Goal: Transaction & Acquisition: Purchase product/service

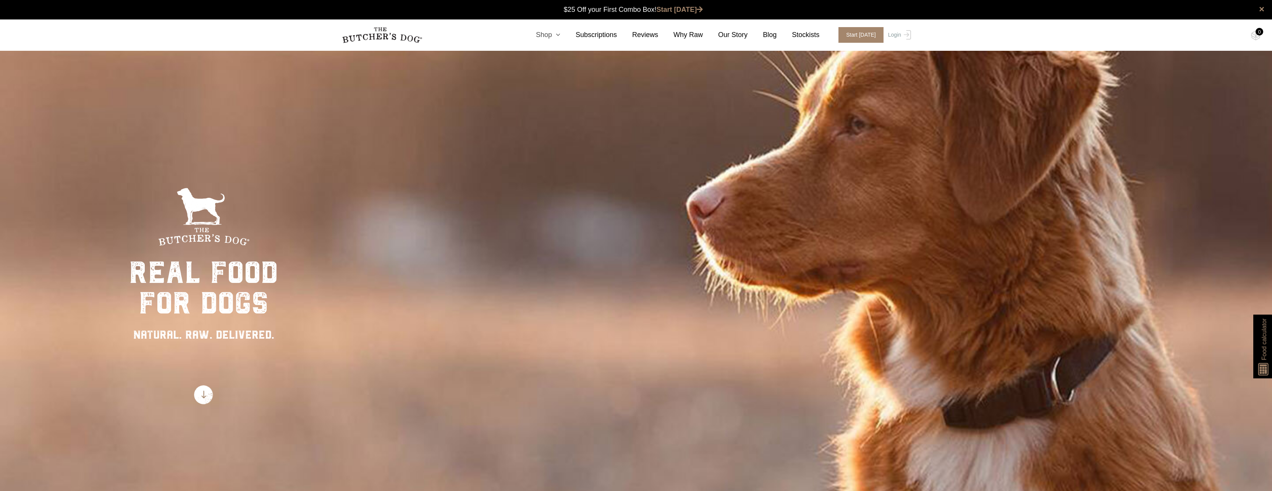
click at [560, 37] on icon at bounding box center [556, 35] width 8 height 7
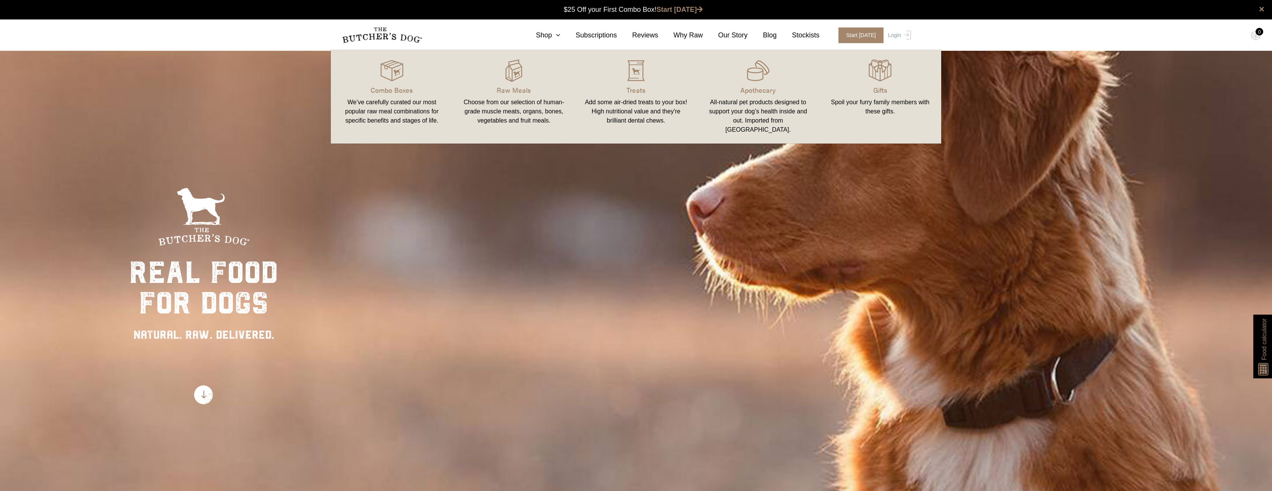
click at [519, 113] on div "Choose from our selection of human-grade muscle meats, organs, bones, vegetable…" at bounding box center [514, 112] width 104 height 28
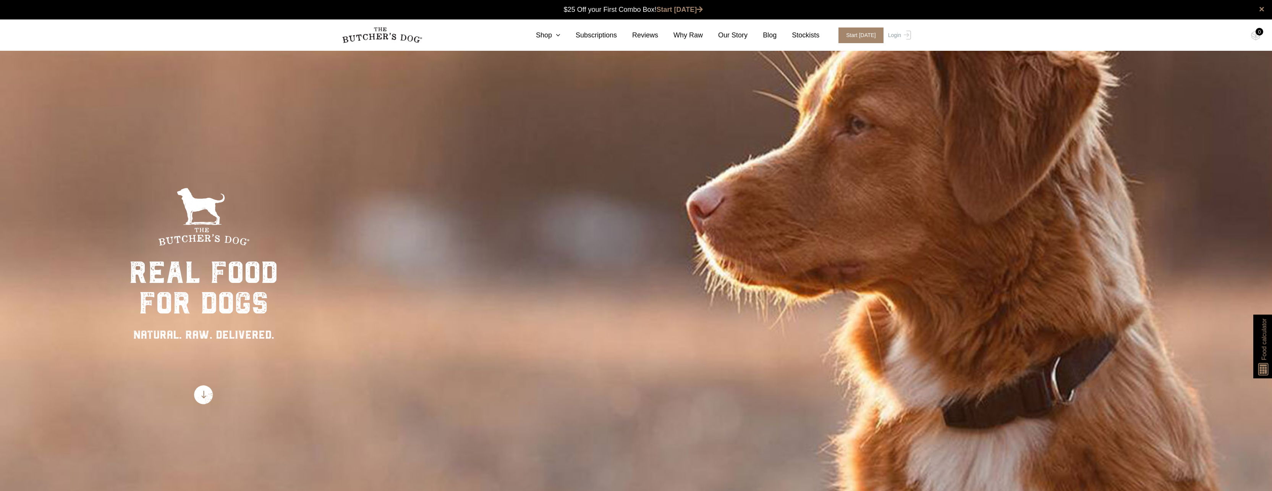
click at [562, 40] on nav "0 Shop Combo Boxes Treats" at bounding box center [635, 34] width 611 height 31
click at [560, 37] on link "Shop" at bounding box center [541, 35] width 40 height 10
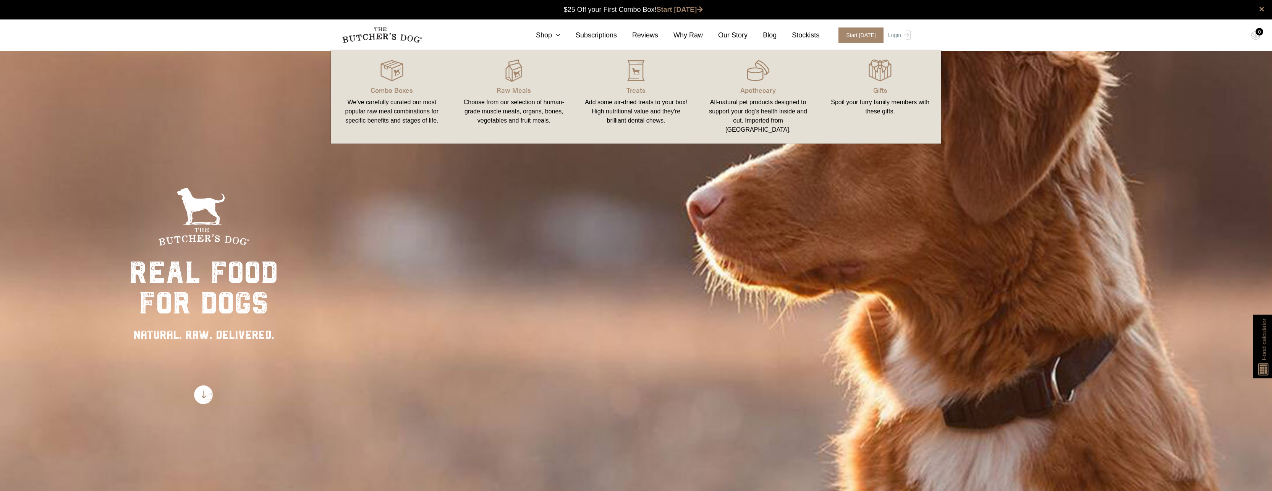
click at [523, 116] on div "Choose from our selection of human-grade muscle meats, organs, bones, vegetable…" at bounding box center [514, 112] width 104 height 28
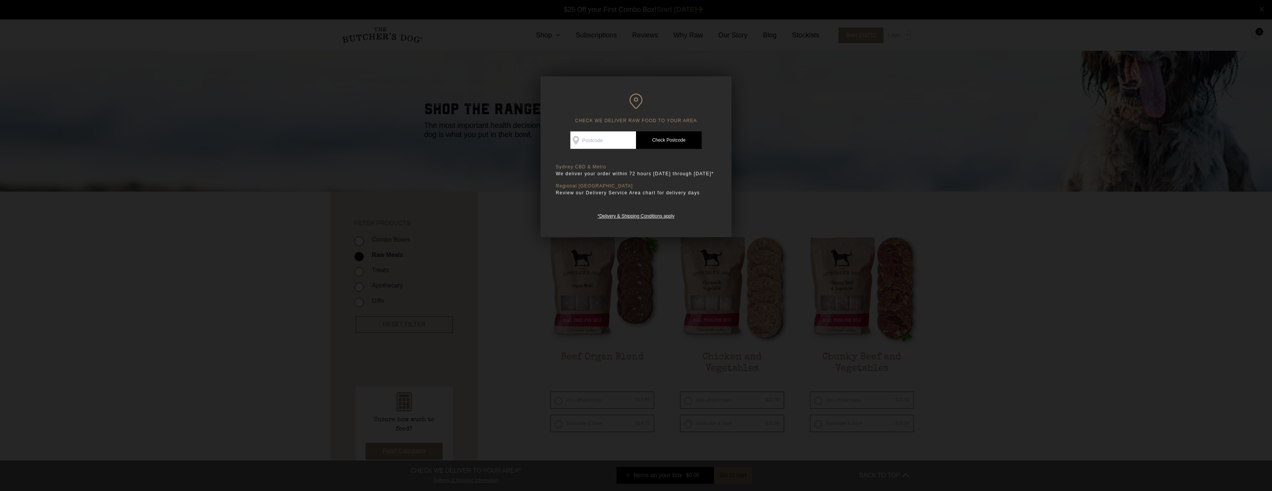
click at [617, 141] on input "Check Availability At" at bounding box center [603, 140] width 66 height 18
type input "2126"
click at [656, 136] on link "Check Postcode" at bounding box center [669, 140] width 66 height 18
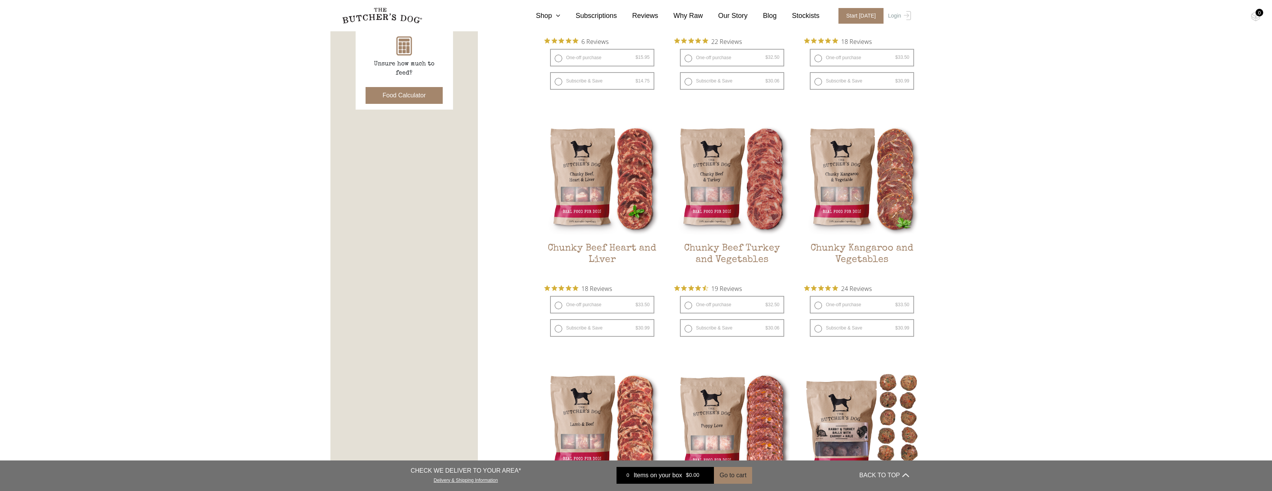
scroll to position [458, 0]
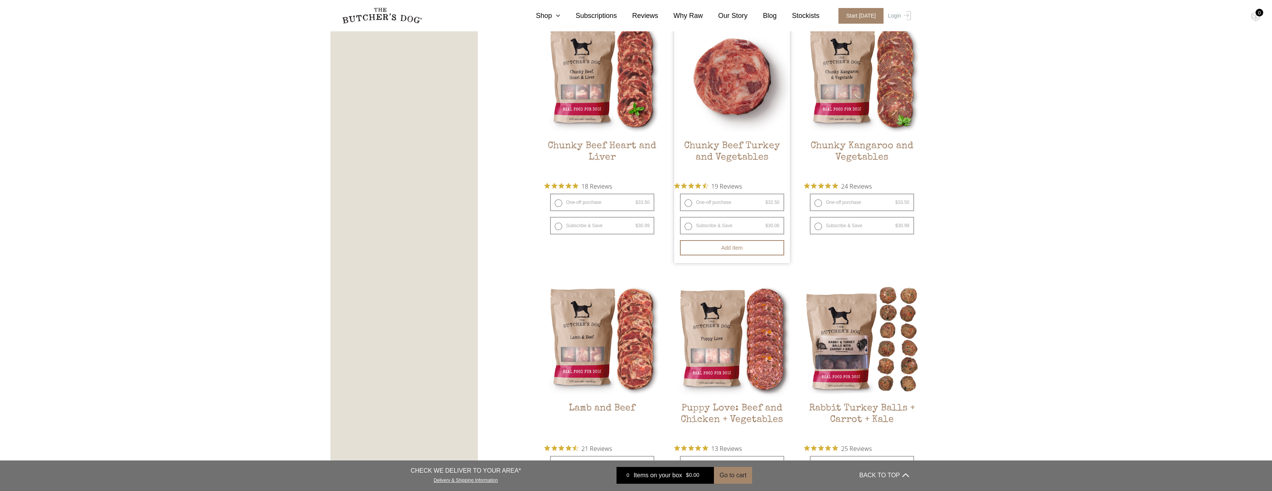
click at [720, 147] on h2 "Chunky Beef Turkey and Vegetables" at bounding box center [732, 159] width 116 height 36
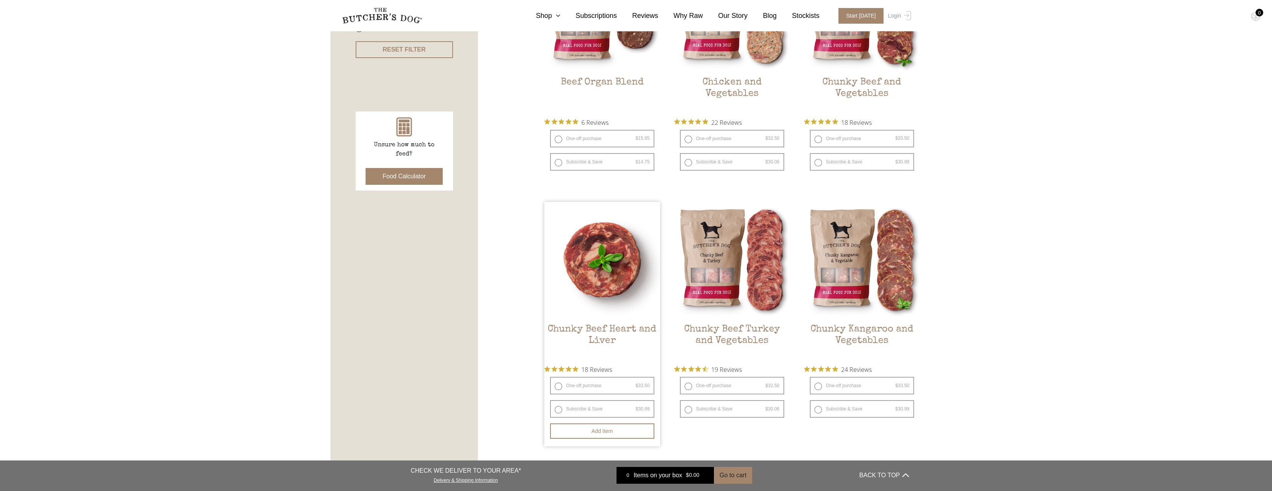
scroll to position [267, 0]
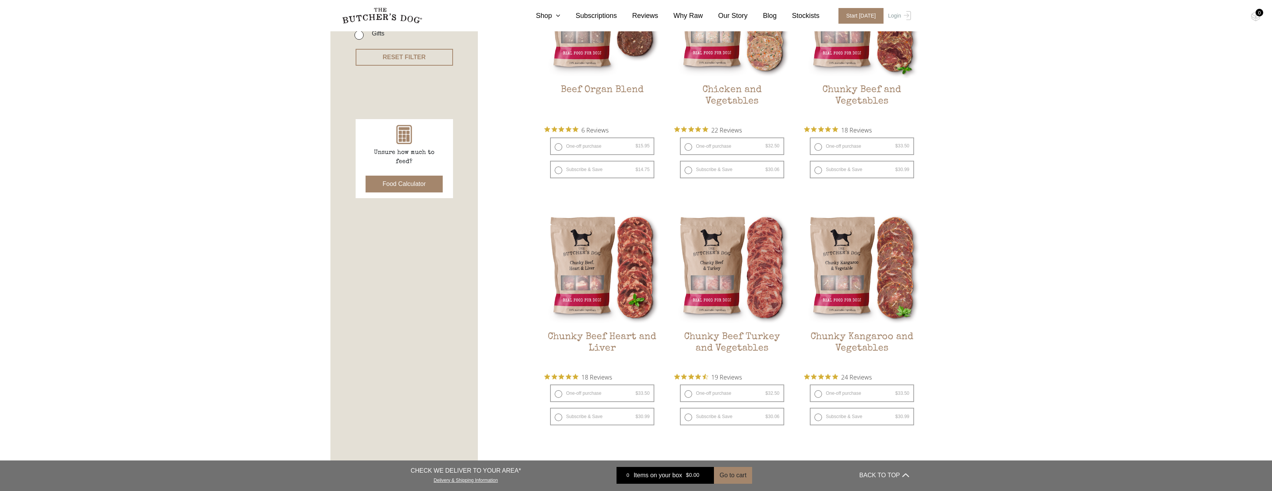
click at [395, 185] on button "Food Calculator" at bounding box center [405, 184] width 78 height 17
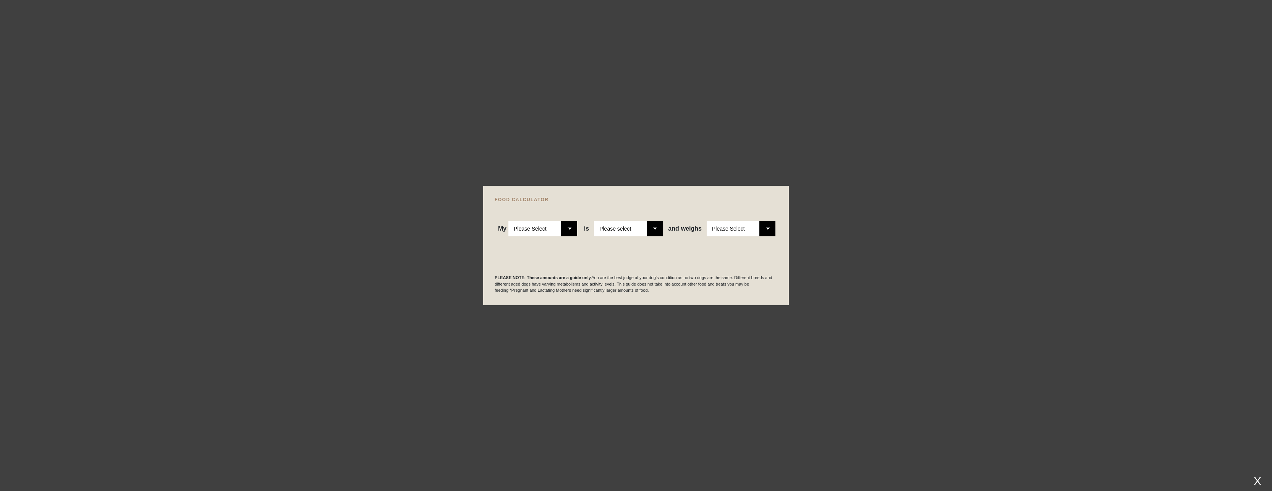
click at [569, 236] on select "Please Select Adult Dog Puppy" at bounding box center [542, 228] width 69 height 15
select select "puppy"
click at [509, 221] on select "Please Select Adult Dog Puppy" at bounding box center [542, 228] width 69 height 15
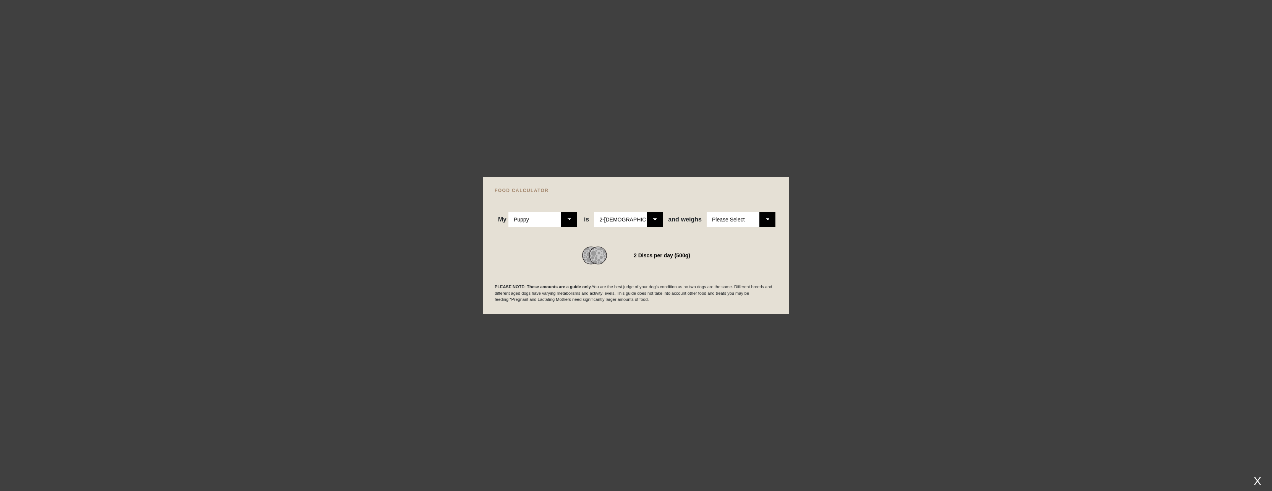
click at [647, 223] on select "Please Select 2-4 months old 4-5 months old 6-8 months old 8-12 months old" at bounding box center [628, 219] width 69 height 15
click at [595, 212] on select "Please Select 2-4 months old 4-5 months old 6-8 months old 8-12 months old" at bounding box center [628, 219] width 69 height 15
click at [749, 220] on select "Please Select 1kg 2kg 3kg 4kg 5kg 6kg 7kg 8kg 9kg 10kg 11kg 12kg 13kg 14kg 15kg…" at bounding box center [741, 219] width 69 height 15
select select "10"
click at [707, 212] on select "Please Select 1kg 2kg 3kg 4kg 5kg 6kg 7kg 8kg 9kg 10kg 11kg 12kg 13kg 14kg 15kg…" at bounding box center [741, 219] width 69 height 15
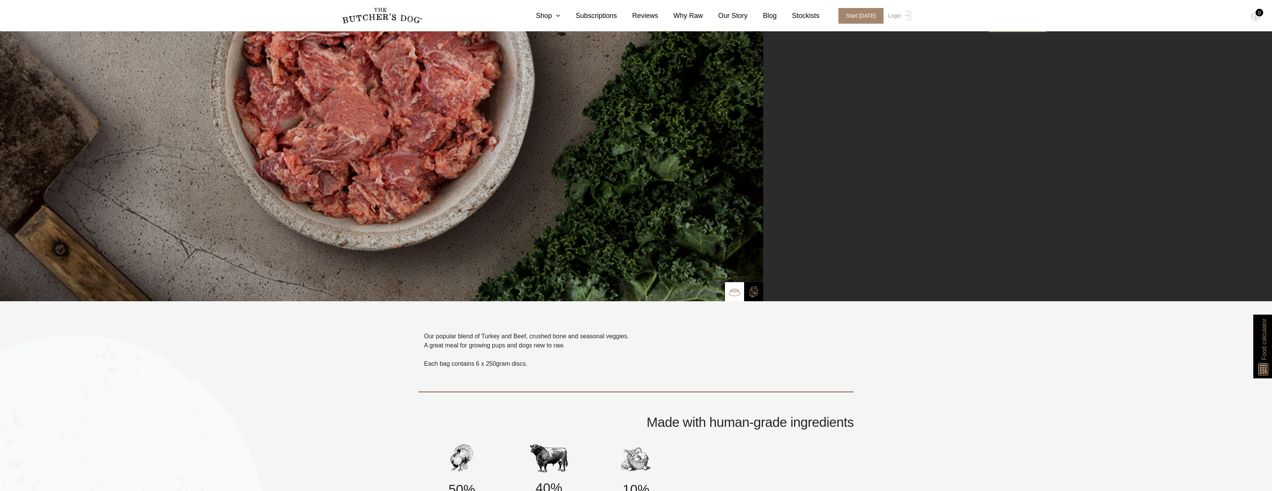
scroll to position [191, 0]
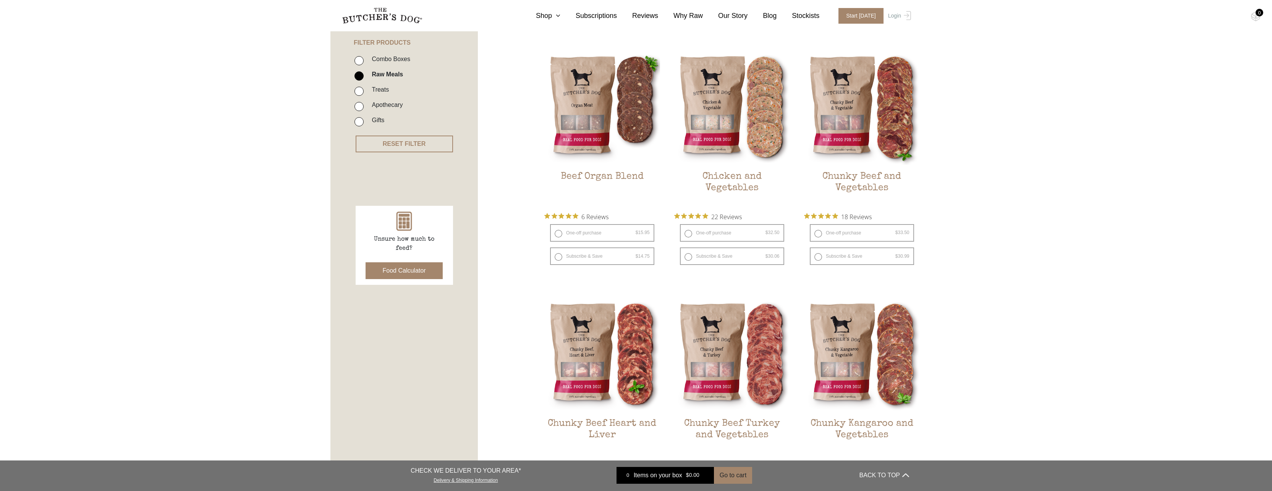
scroll to position [191, 0]
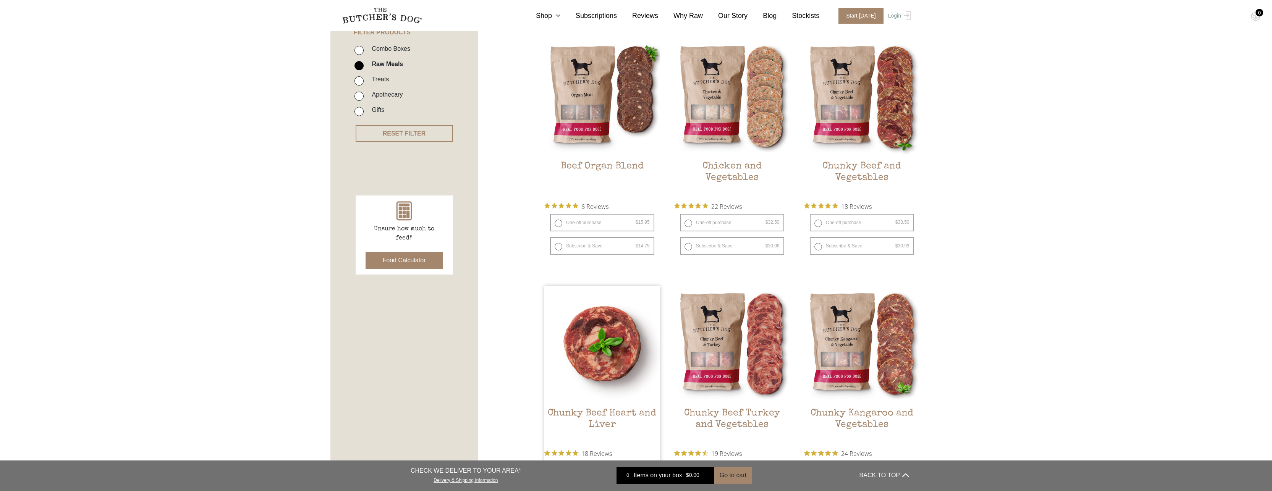
click at [605, 357] on img at bounding box center [602, 344] width 116 height 116
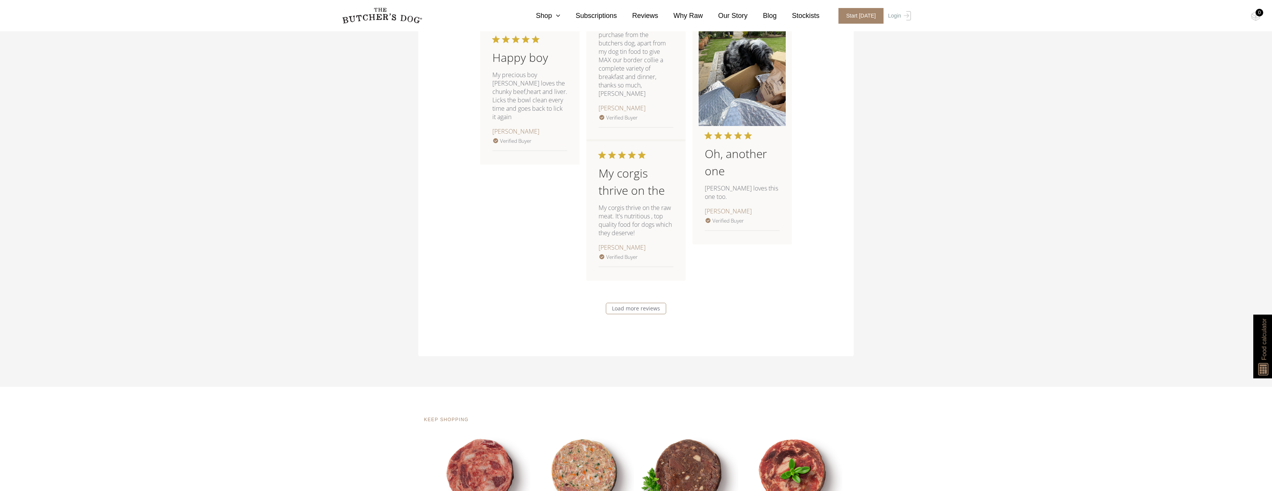
scroll to position [1795, 0]
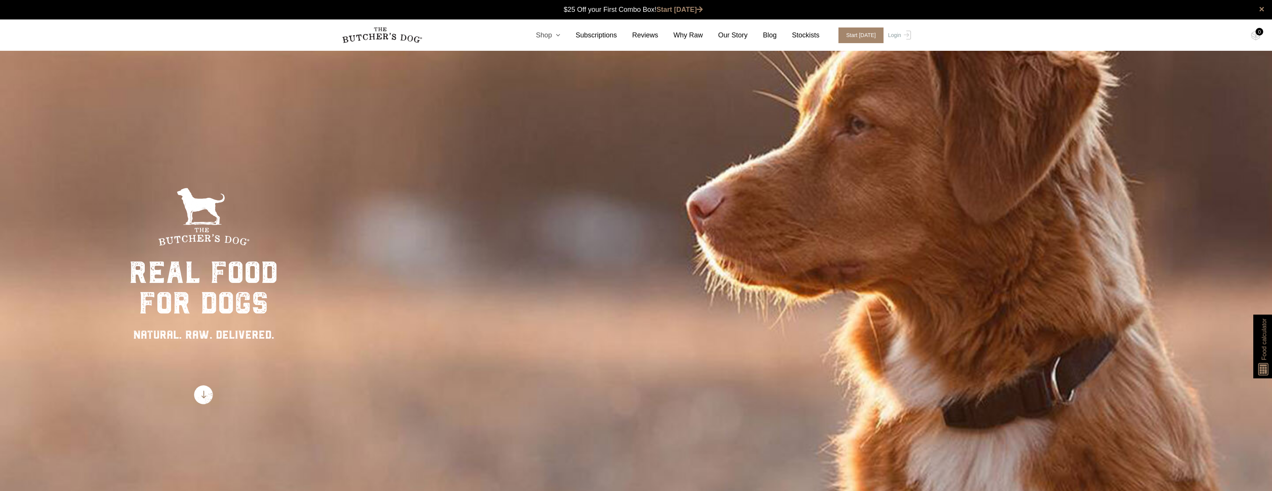
click at [555, 37] on link "Shop" at bounding box center [541, 35] width 40 height 10
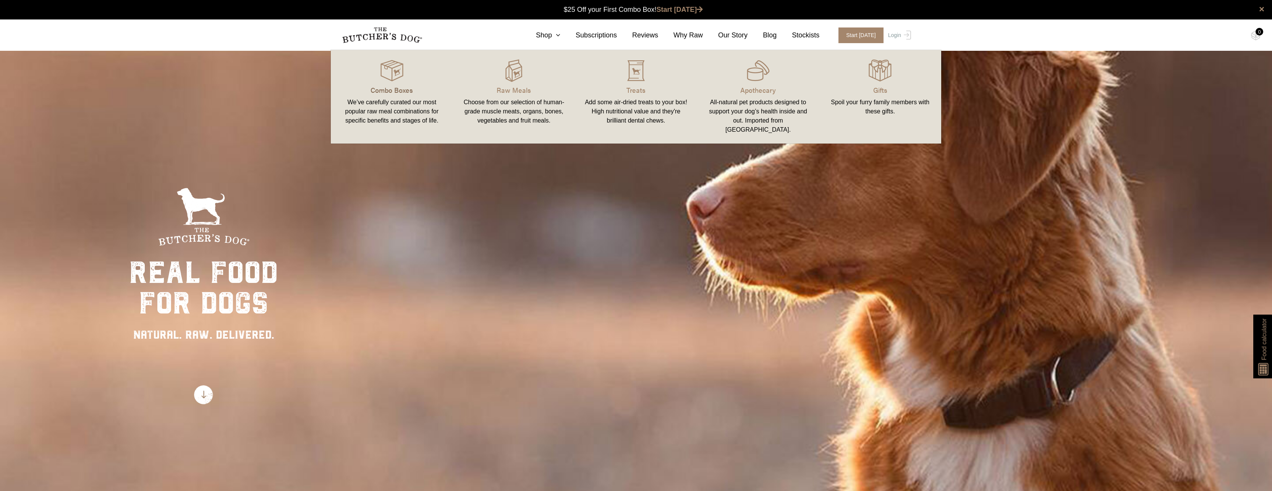
click at [389, 89] on p "Combo Boxes" at bounding box center [392, 90] width 104 height 10
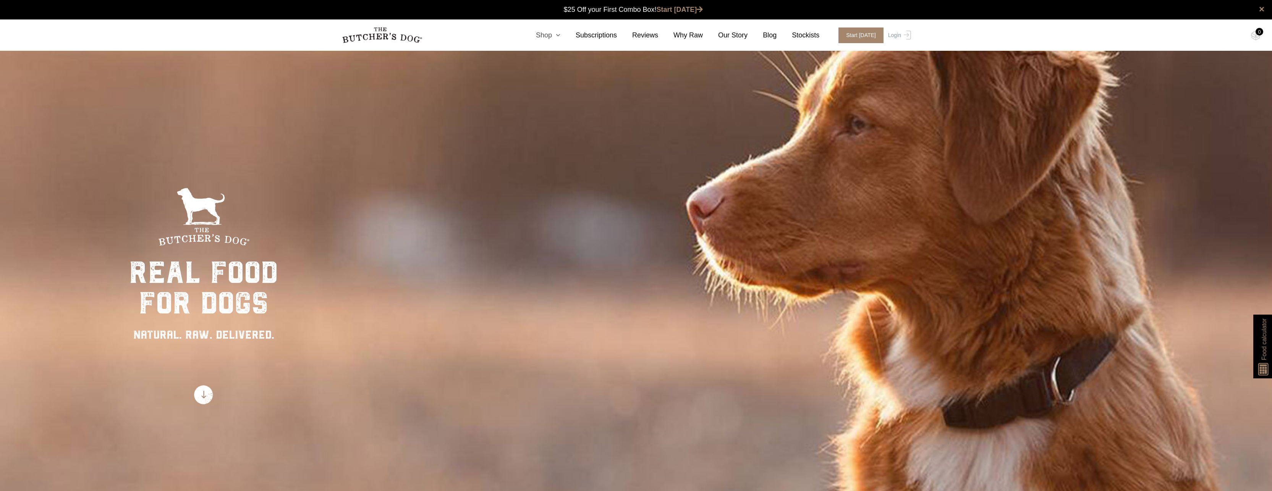
click at [560, 32] on link "Shop" at bounding box center [541, 35] width 40 height 10
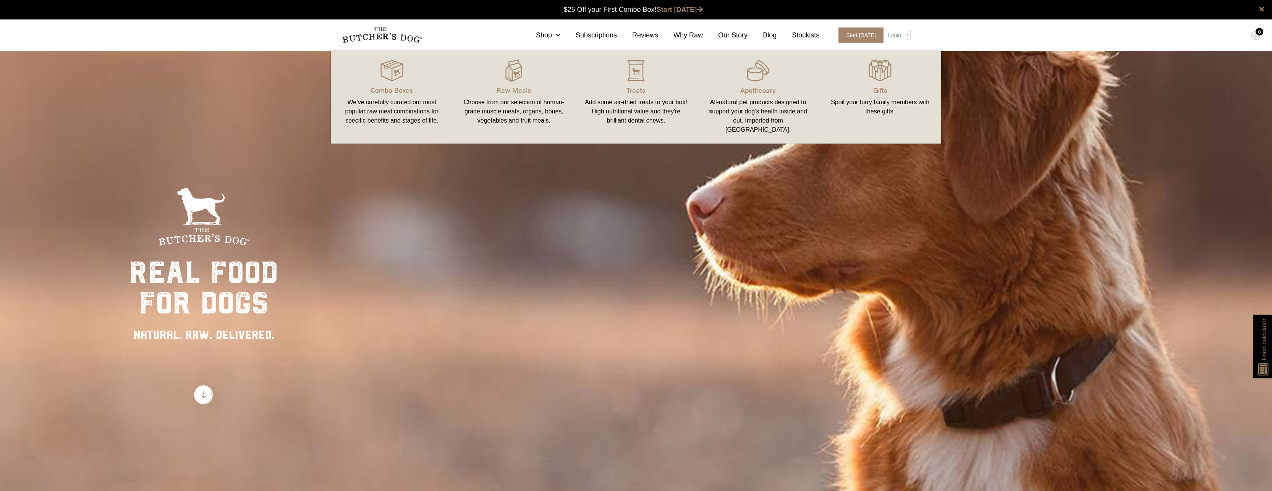
click at [393, 118] on div "We’ve carefully curated our most popular raw meal combinations for specific ben…" at bounding box center [392, 112] width 104 height 28
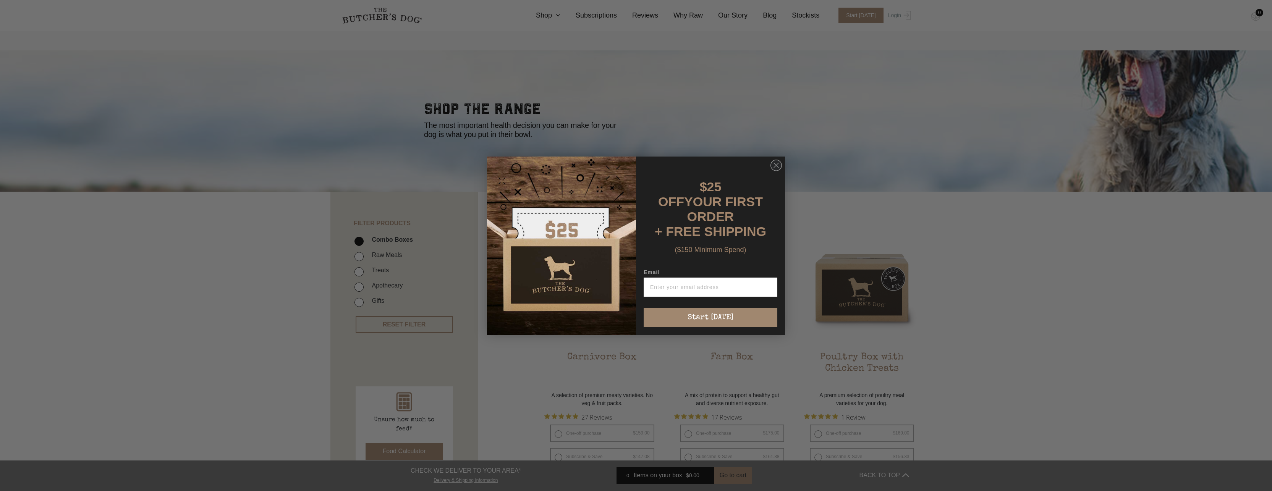
scroll to position [38, 0]
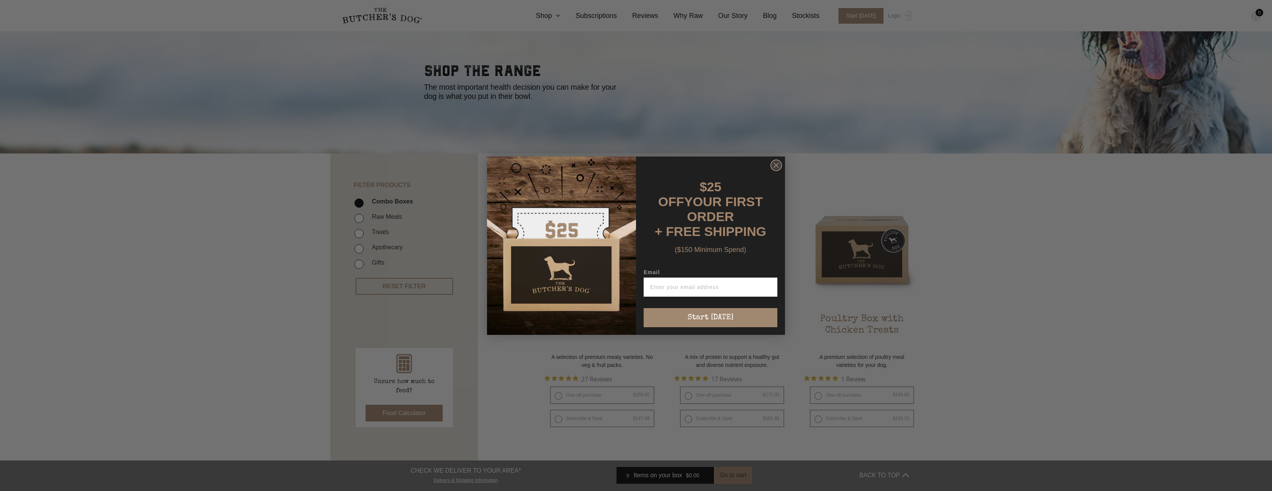
click at [775, 166] on icon "Close dialog" at bounding box center [776, 165] width 5 height 5
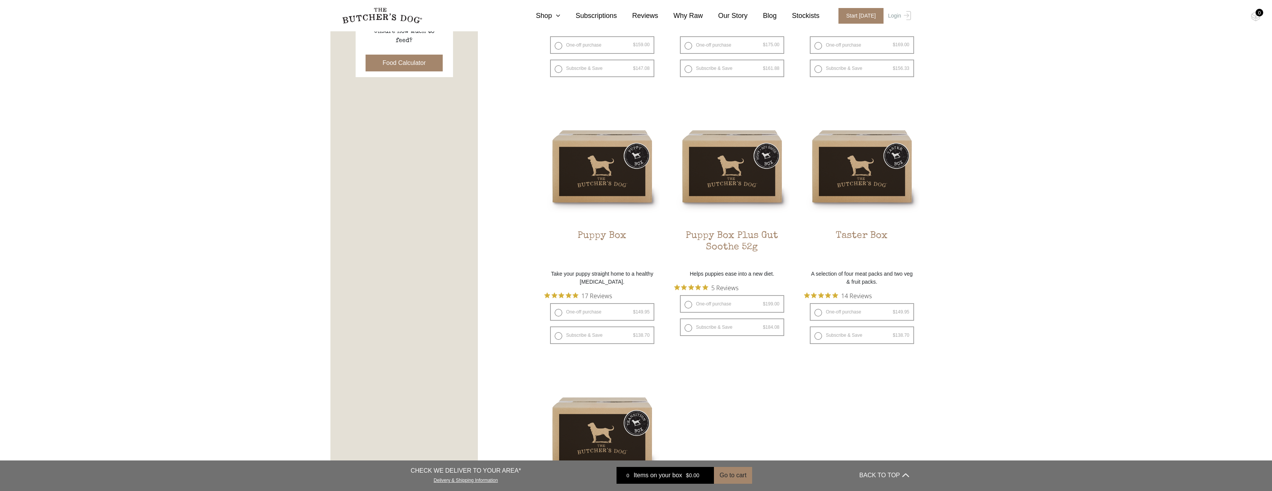
scroll to position [382, 0]
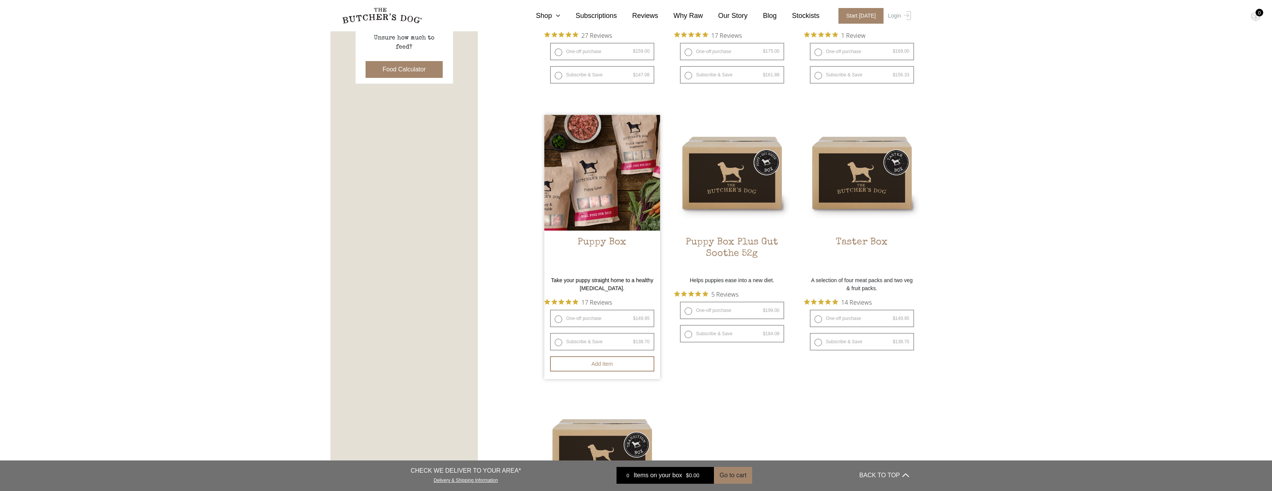
click at [599, 187] on img at bounding box center [602, 173] width 116 height 116
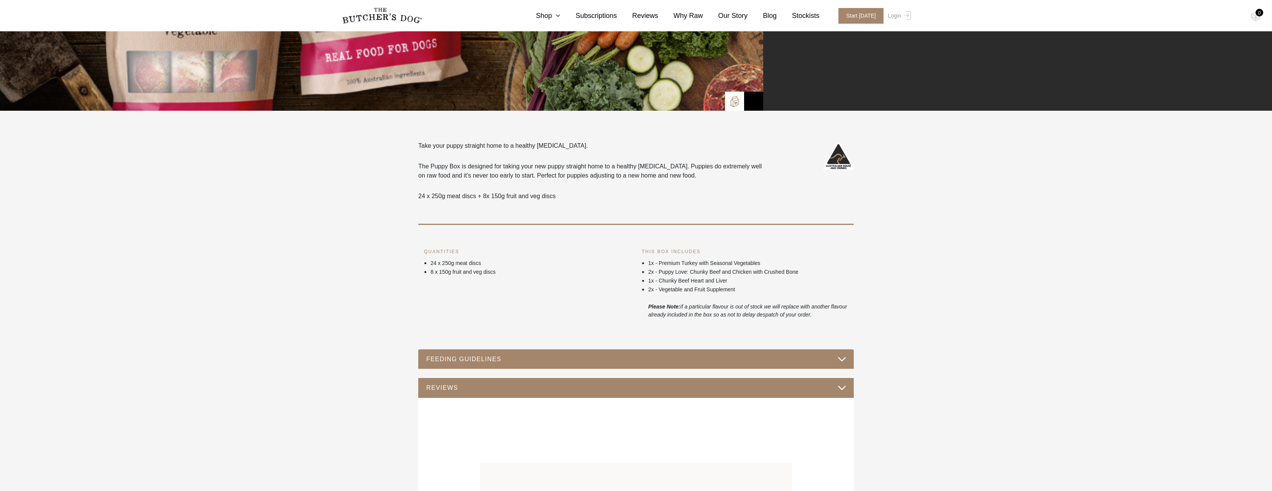
scroll to position [382, 0]
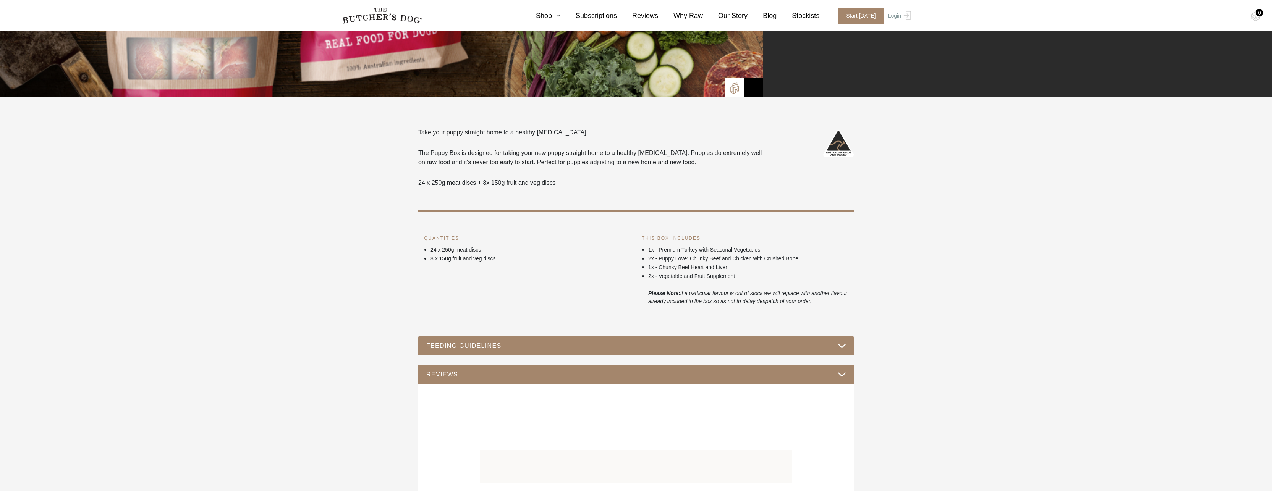
click at [531, 350] on button "FEEDING GUIDELINES" at bounding box center [636, 346] width 420 height 10
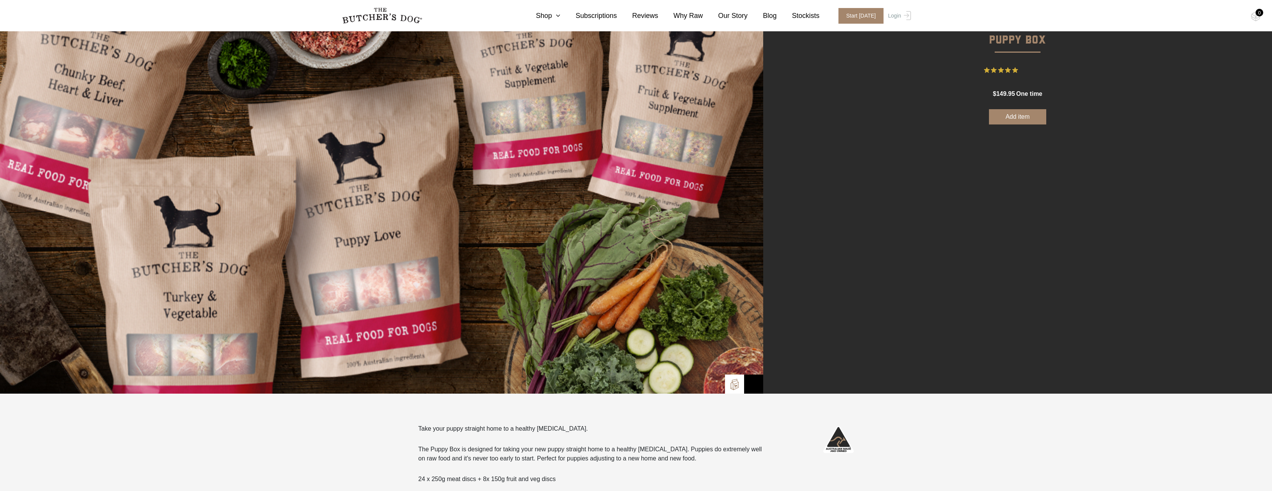
scroll to position [0, 0]
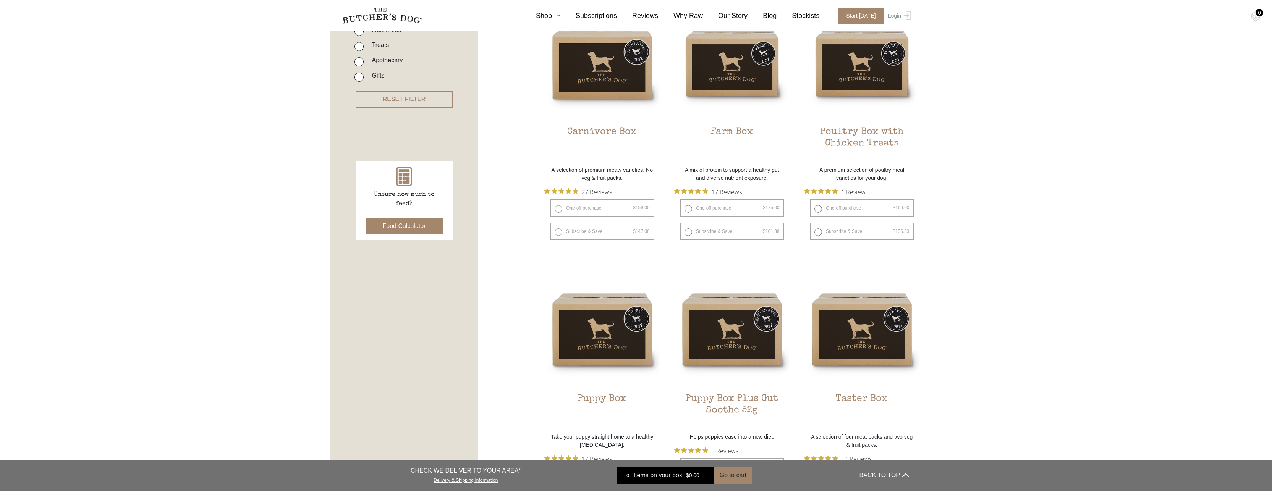
scroll to position [229, 0]
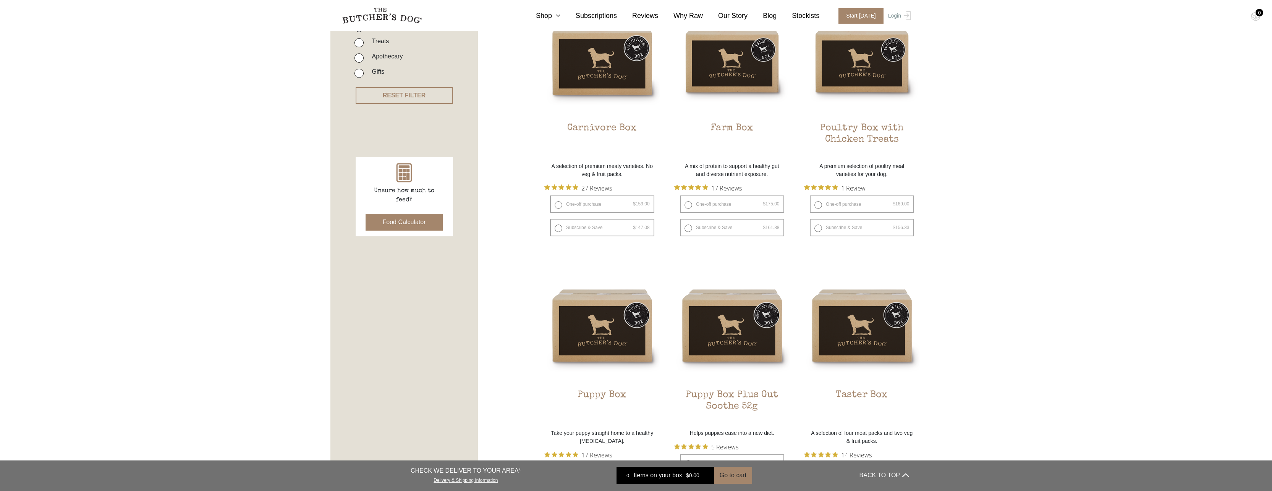
click at [416, 221] on button "Food Calculator" at bounding box center [405, 222] width 78 height 17
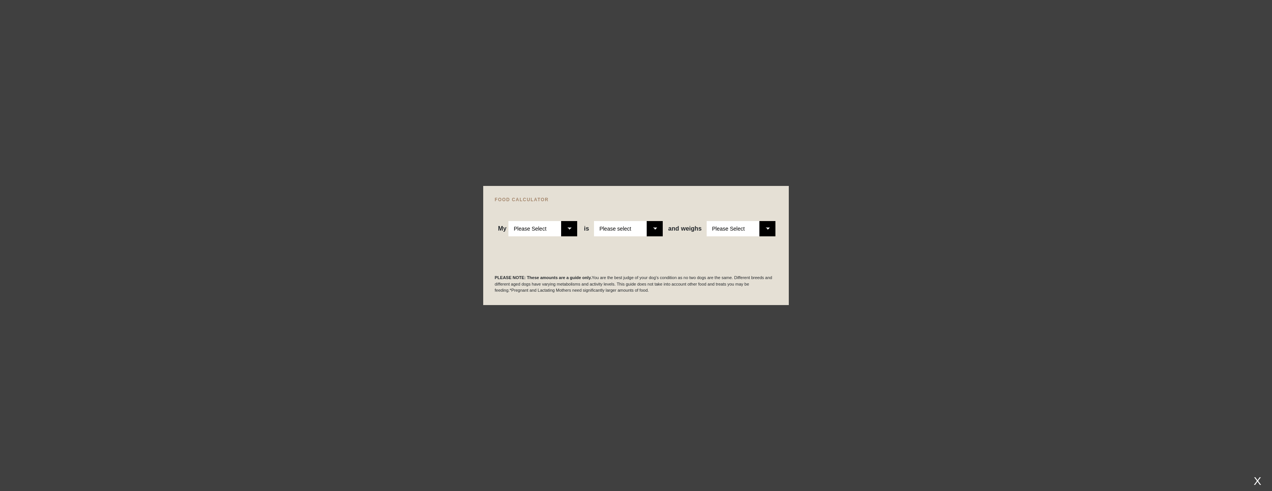
click at [557, 228] on select "Please Select Adult Dog Puppy" at bounding box center [542, 228] width 69 height 15
select select "puppy"
click at [509, 221] on select "Please Select Adult Dog Puppy" at bounding box center [542, 228] width 69 height 15
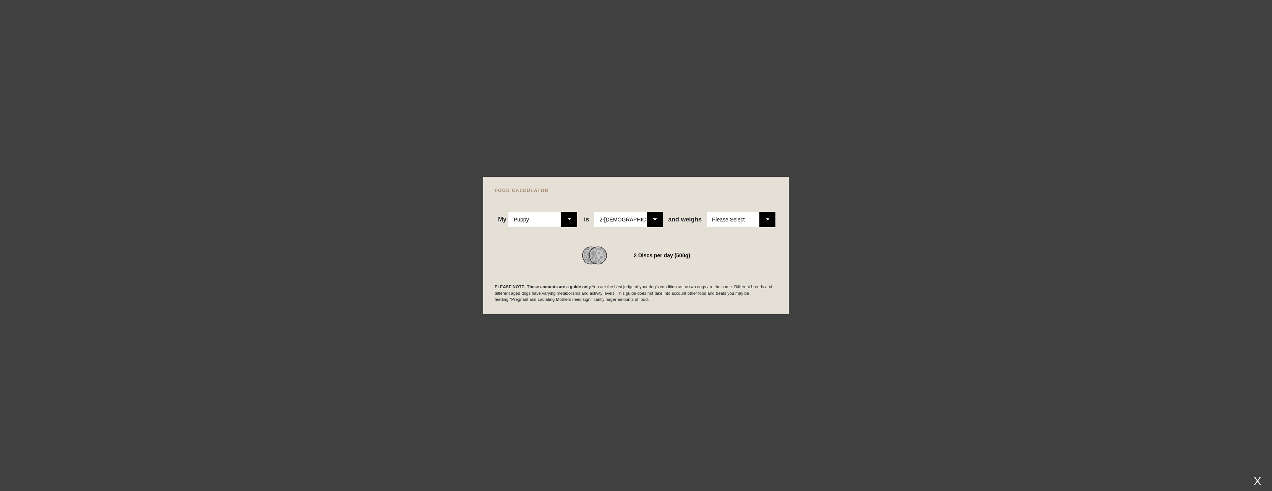
click at [720, 221] on select "Please Select 1kg 2kg 3kg 4kg 5kg 6kg 7kg 8kg 9kg 10kg 11kg 12kg 13kg 14kg 15kg…" at bounding box center [741, 219] width 69 height 15
select select "8"
click at [707, 212] on select "Please Select 1kg 2kg 3kg 4kg 5kg 6kg 7kg 8kg 9kg 10kg 11kg 12kg 13kg 14kg 15kg…" at bounding box center [741, 219] width 69 height 15
